Goal: Find contact information: Find contact information

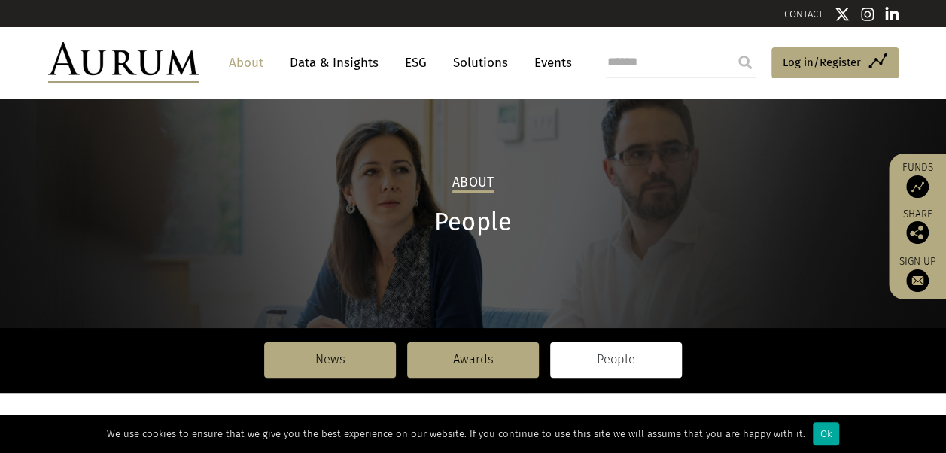
click at [814, 14] on link "CONTACT" at bounding box center [803, 13] width 39 height 11
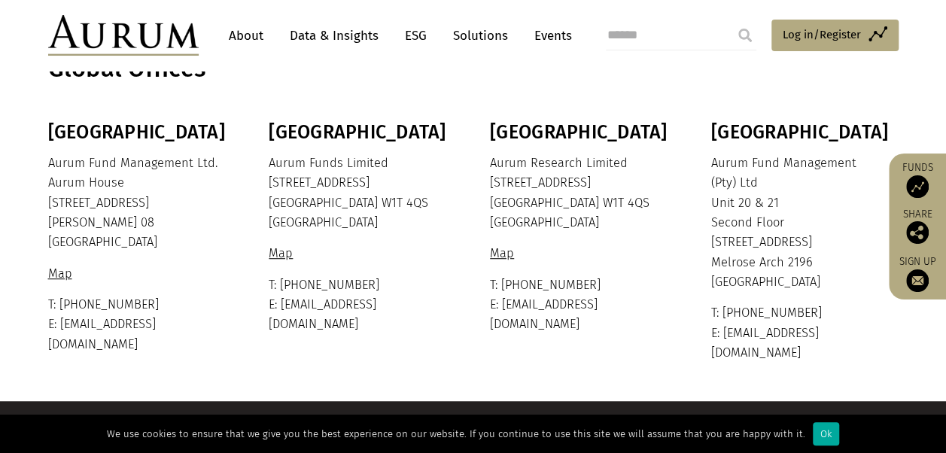
scroll to position [367, 0]
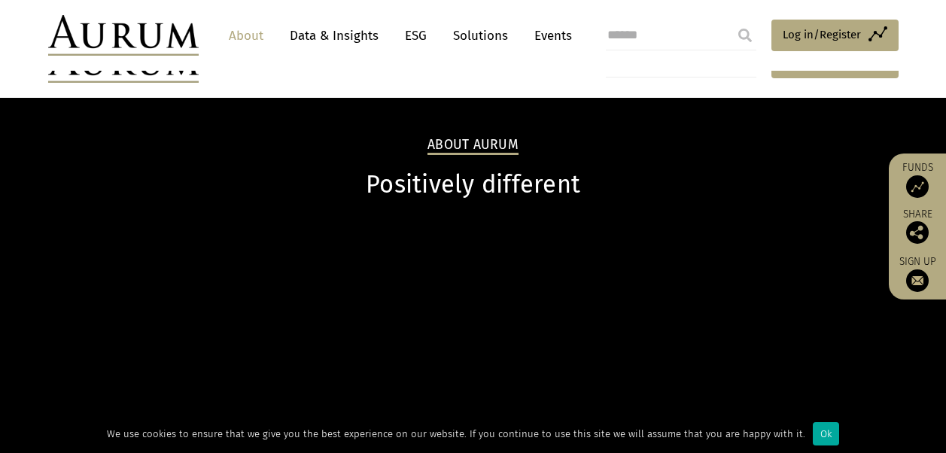
scroll to position [301, 0]
